Goal: Task Accomplishment & Management: Complete application form

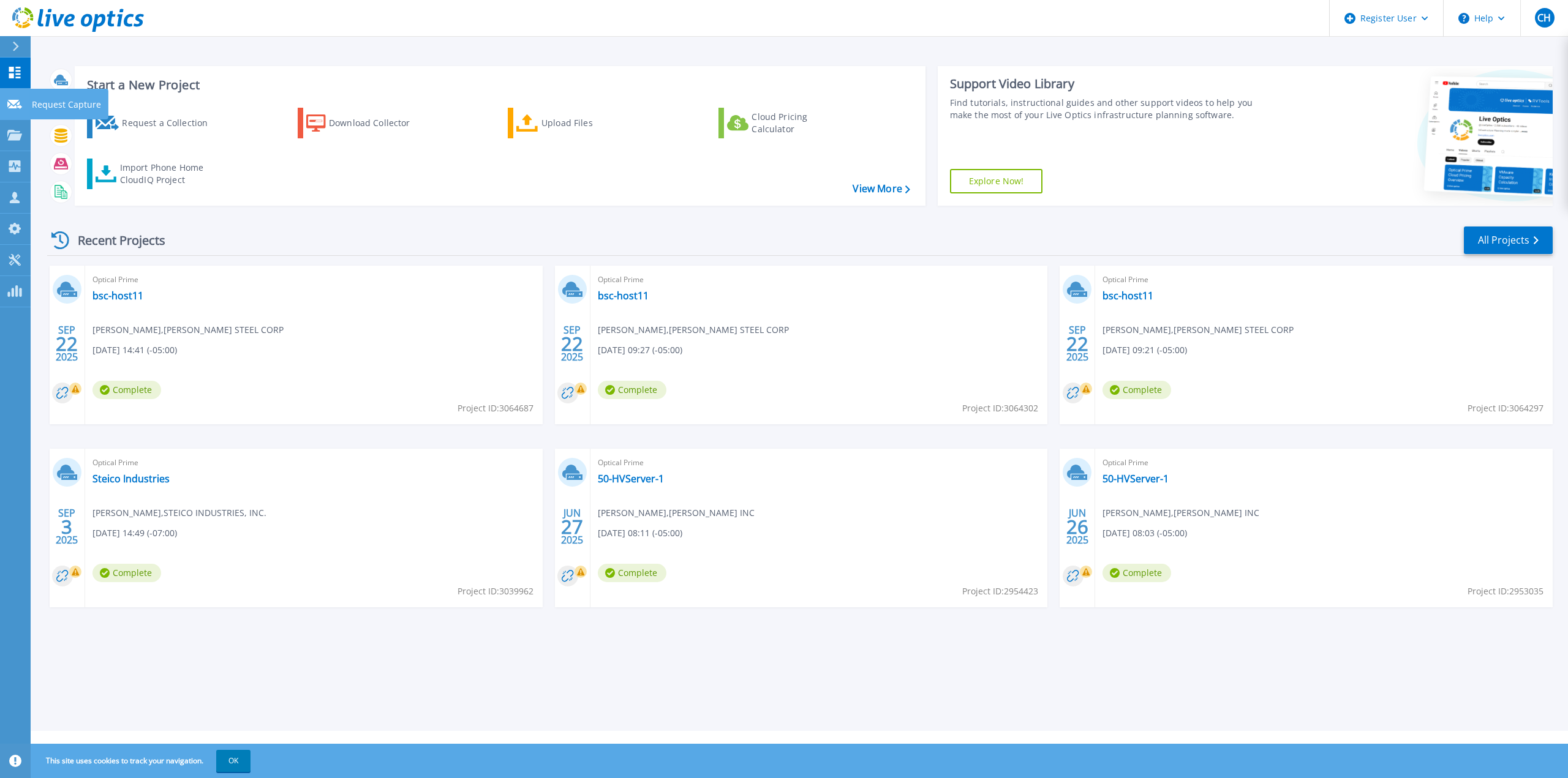
click at [20, 101] on icon at bounding box center [14, 105] width 14 height 10
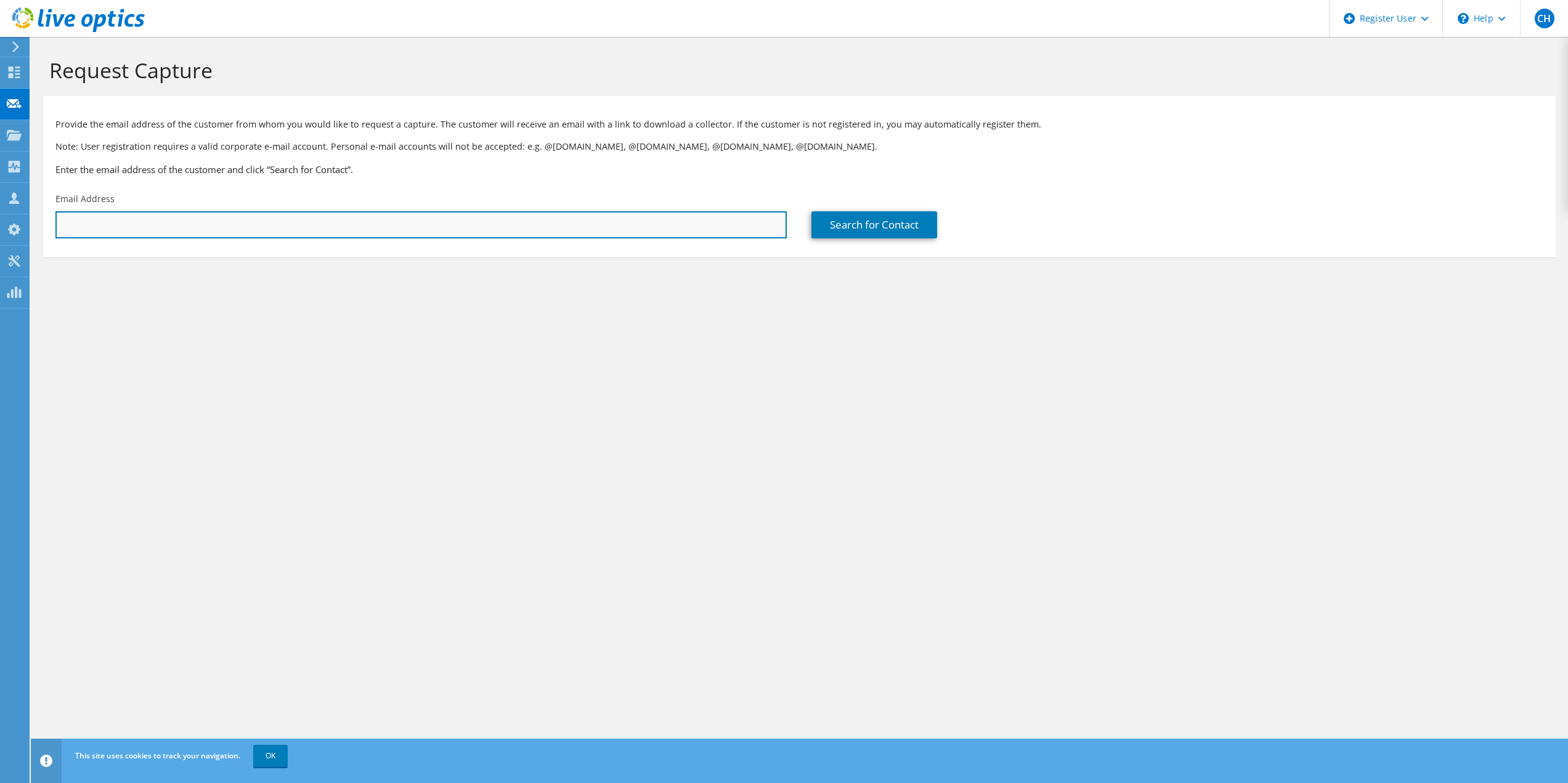
click at [411, 224] on input "text" at bounding box center [421, 225] width 731 height 27
paste input "[EMAIL_ADDRESS][DOMAIN_NAME]"
type input "[EMAIL_ADDRESS][DOMAIN_NAME]"
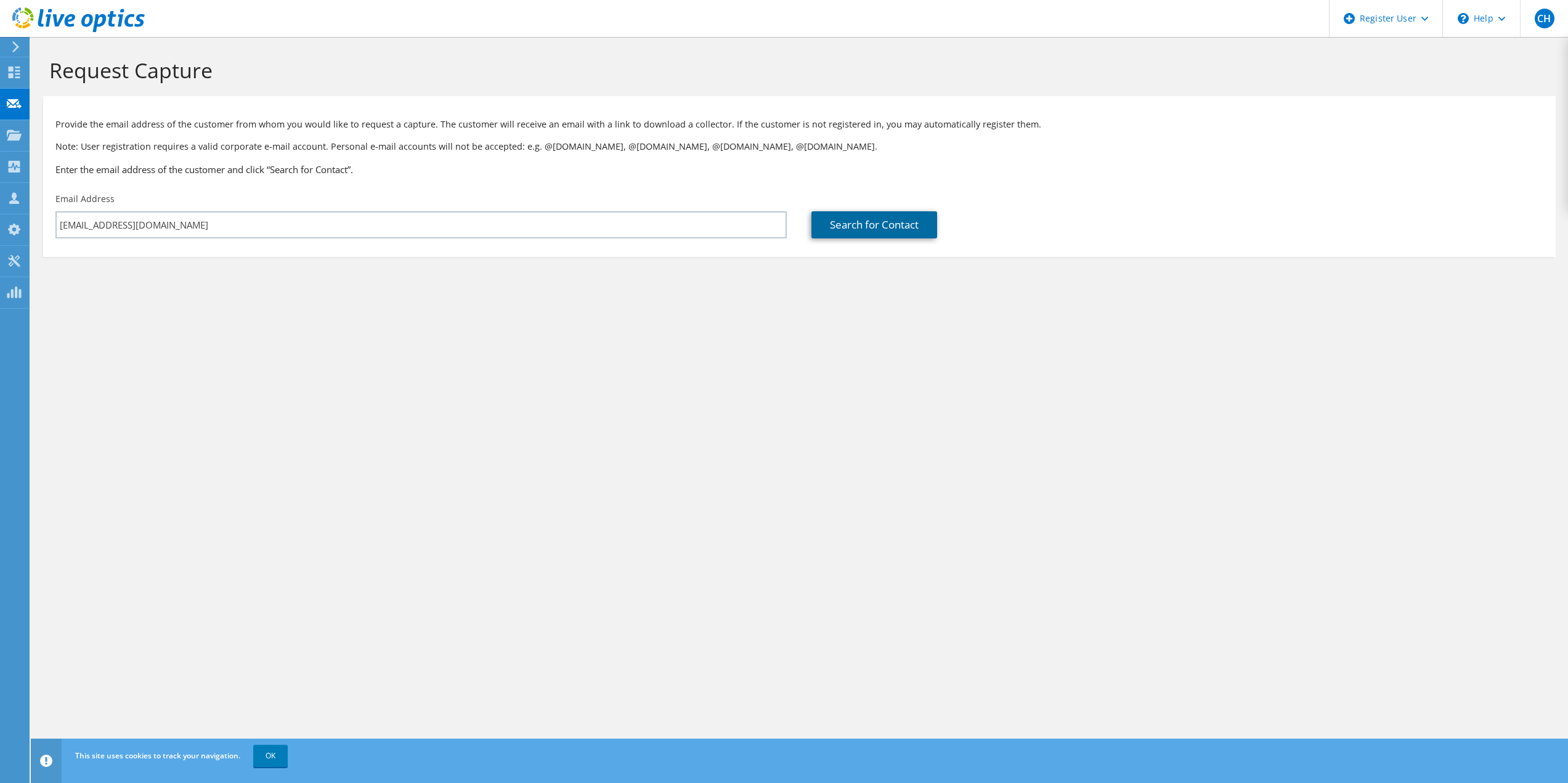
click at [844, 219] on link "Search for Contact" at bounding box center [873, 225] width 125 height 27
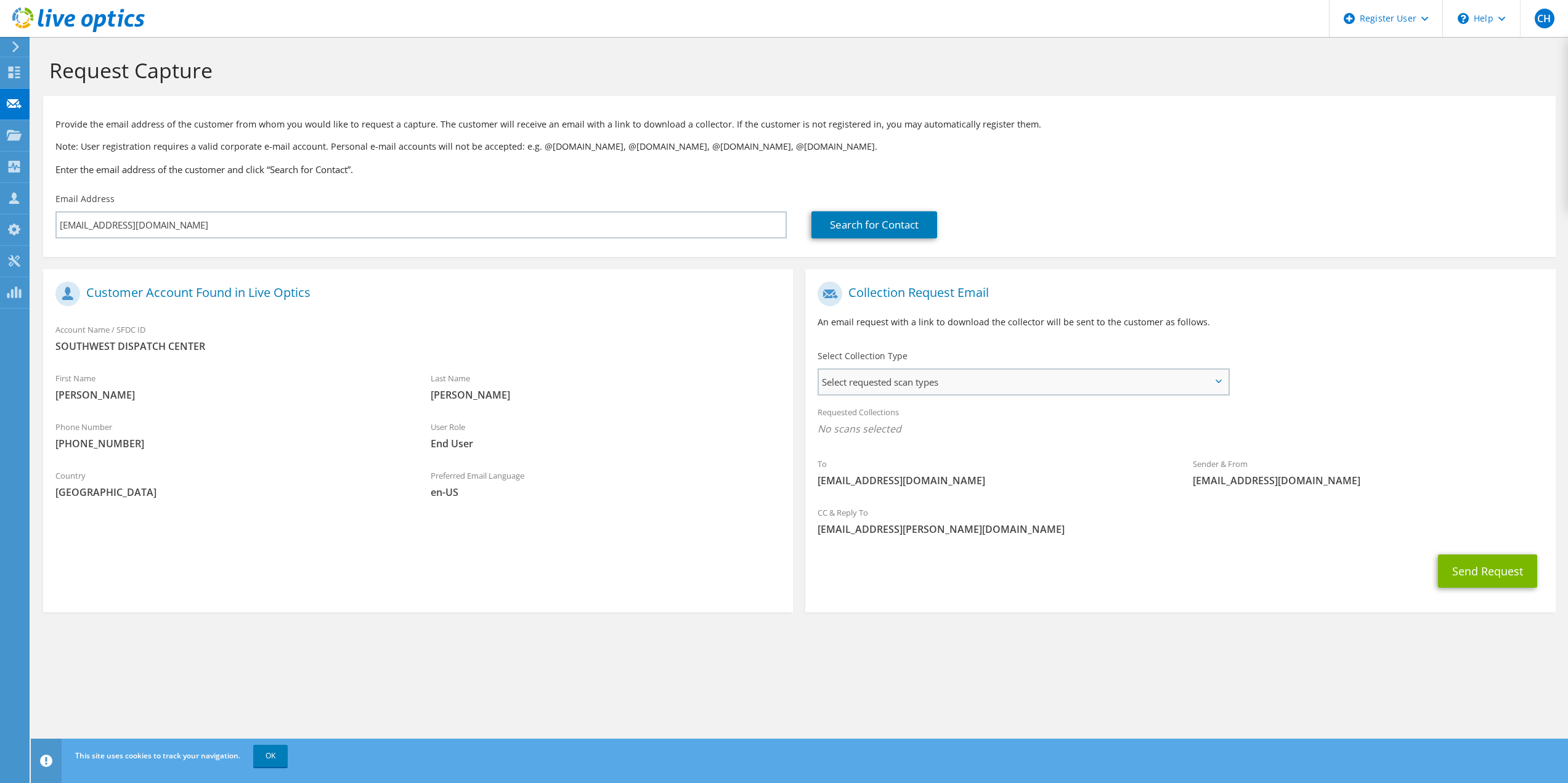
click at [1021, 374] on span "Select requested scan types" at bounding box center [1023, 382] width 409 height 25
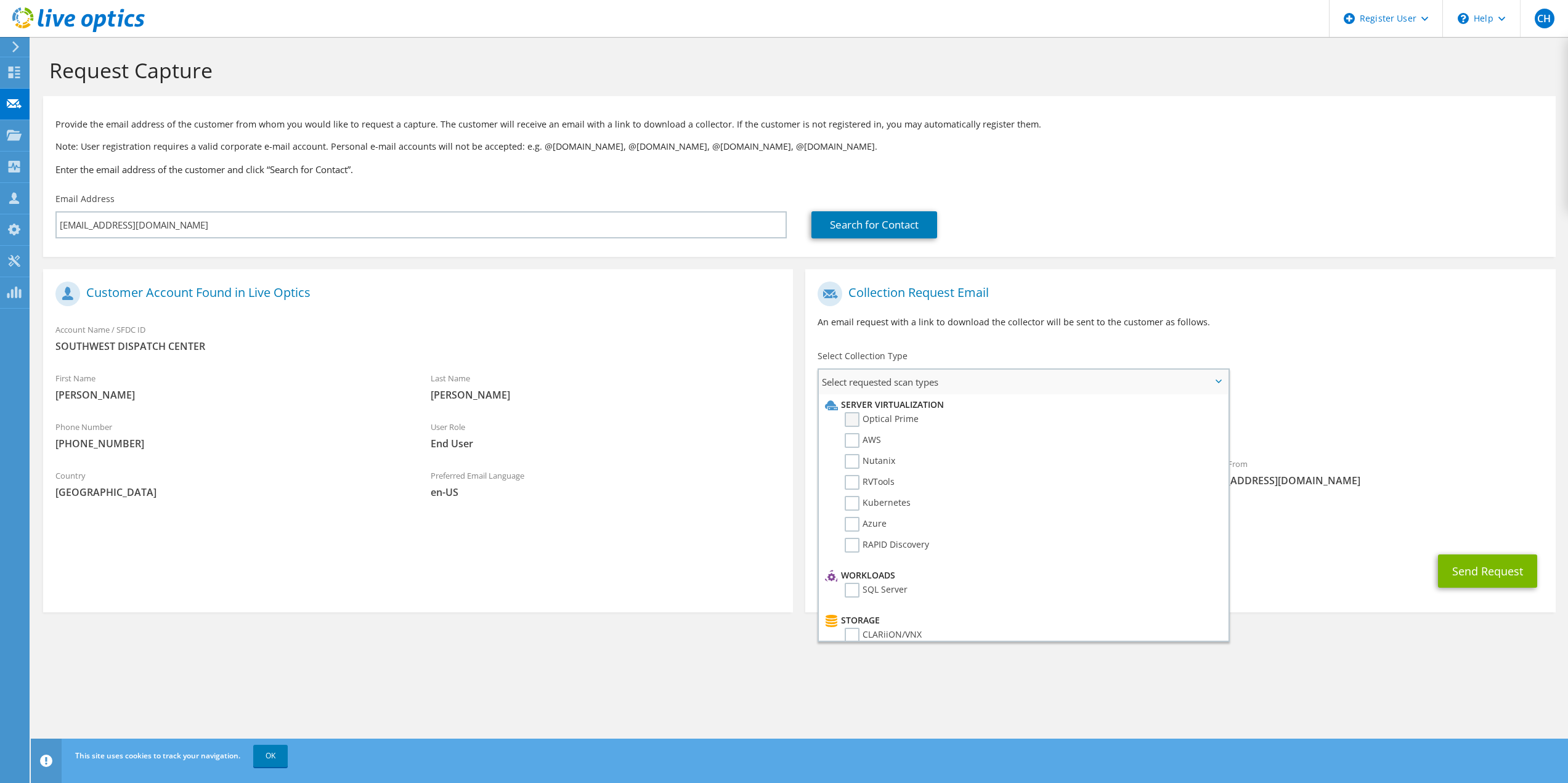
click at [888, 422] on label "Optical Prime" at bounding box center [881, 419] width 74 height 14
click at [0, 0] on input "Optical Prime" at bounding box center [0, 0] width 0 height 0
click at [1388, 357] on div "To [EMAIL_ADDRESS][DOMAIN_NAME] Sender & From [EMAIL_ADDRESS][DOMAIN_NAME]" at bounding box center [1181, 390] width 750 height 228
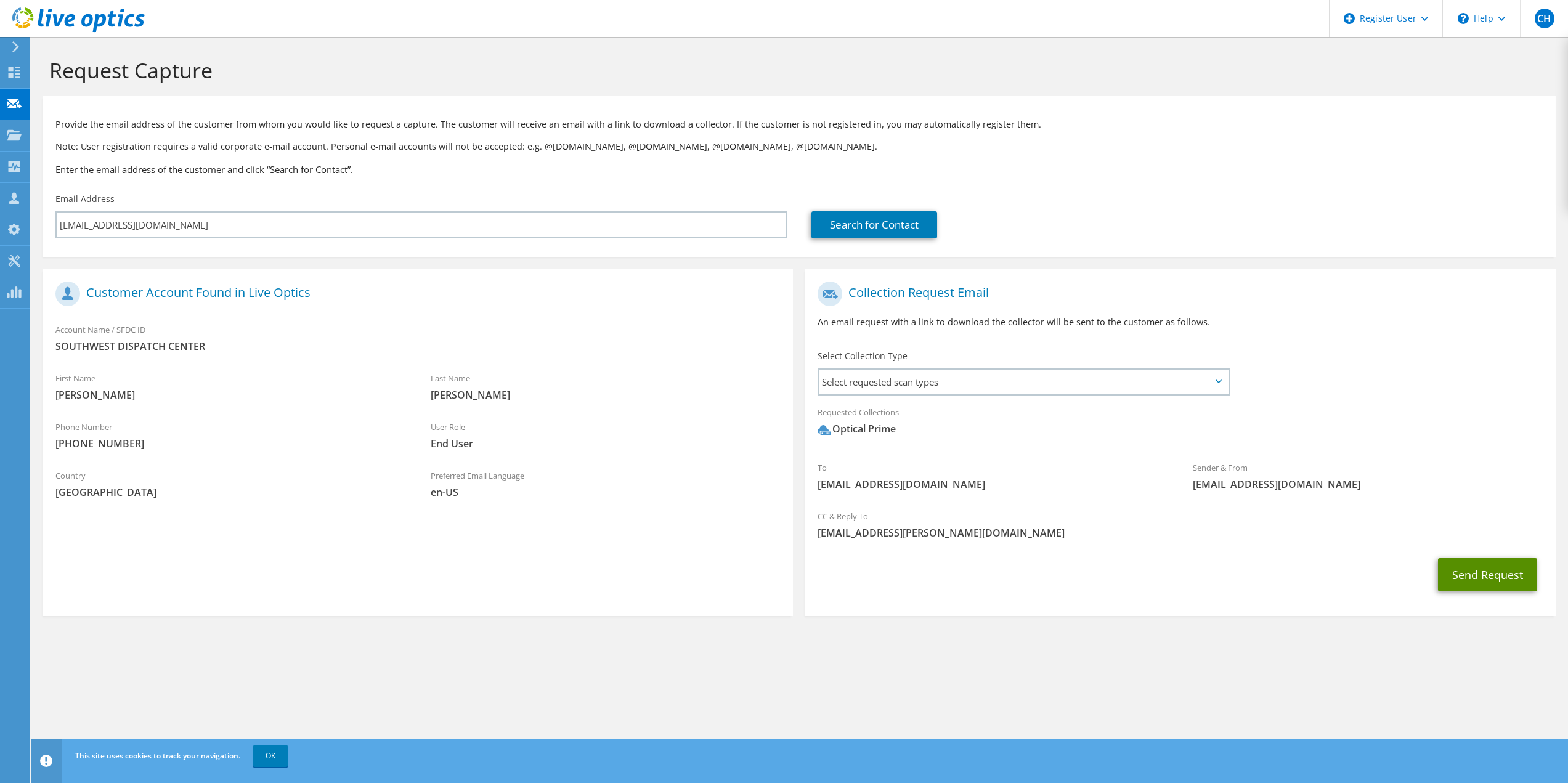
click at [1463, 567] on button "Send Request" at bounding box center [1488, 574] width 99 height 34
